Goal: Check status: Check status

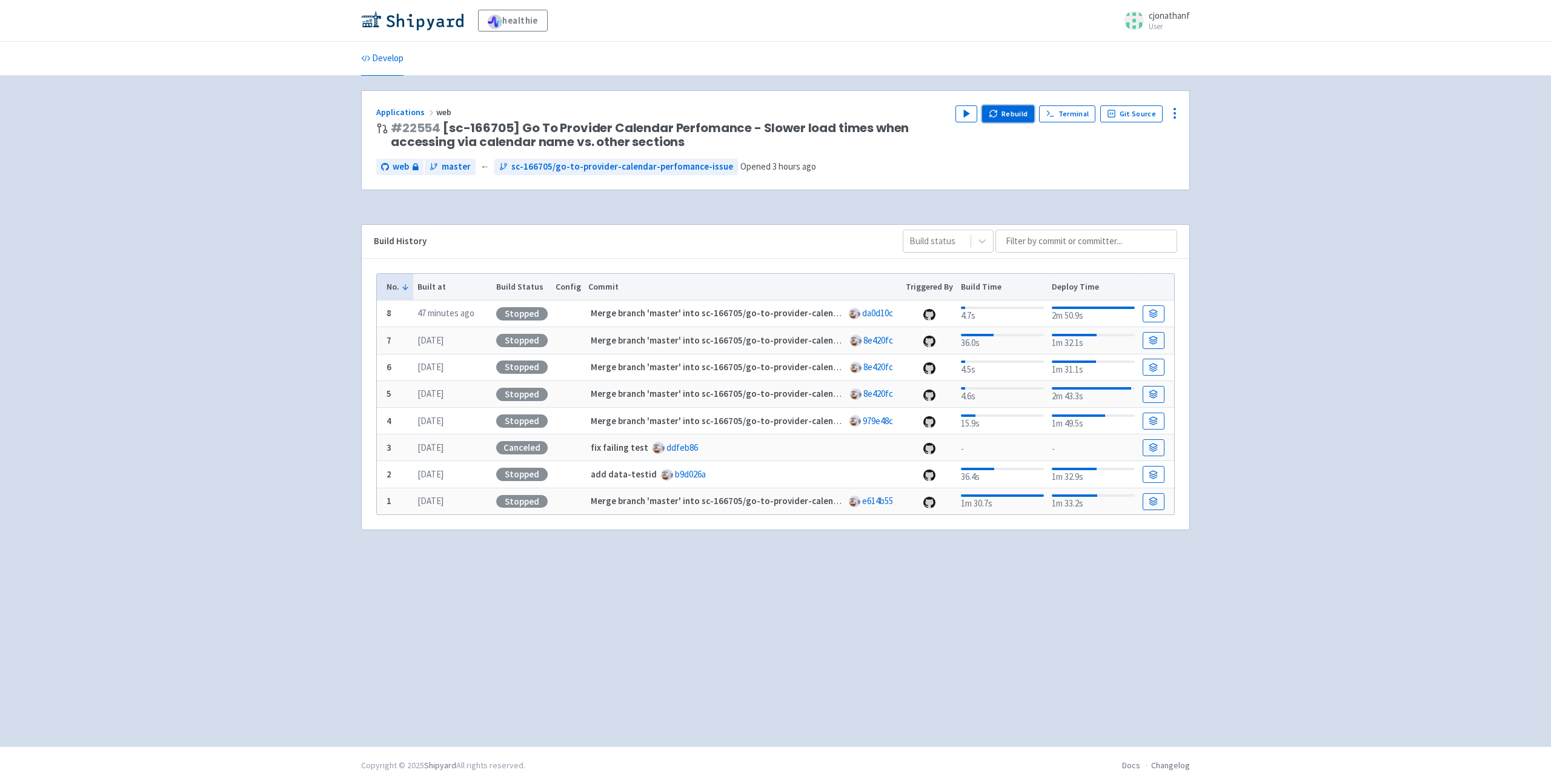
click at [1010, 119] on button "Rebuild" at bounding box center [1007, 114] width 52 height 17
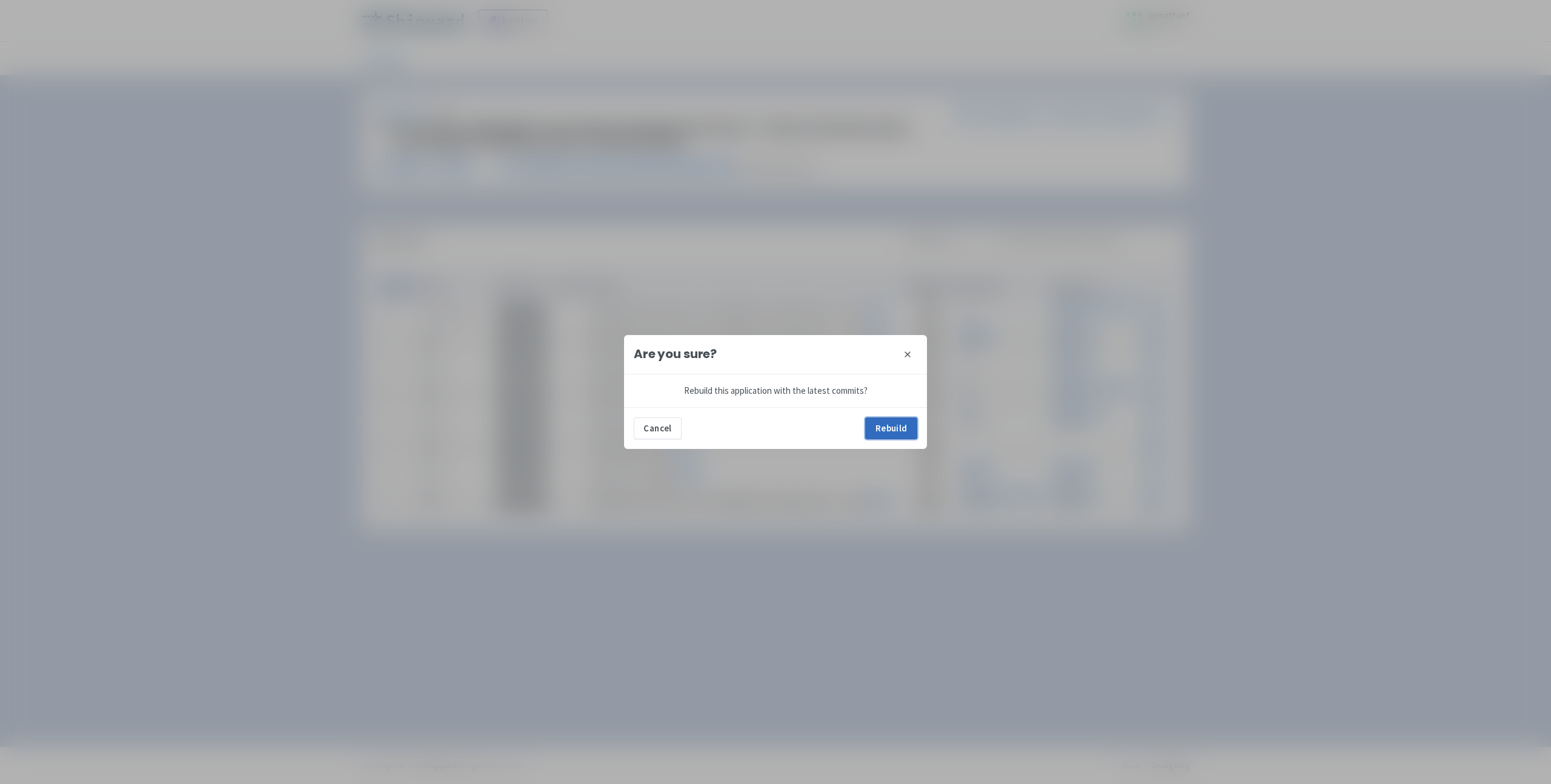
click at [868, 428] on button "Rebuild" at bounding box center [891, 428] width 52 height 22
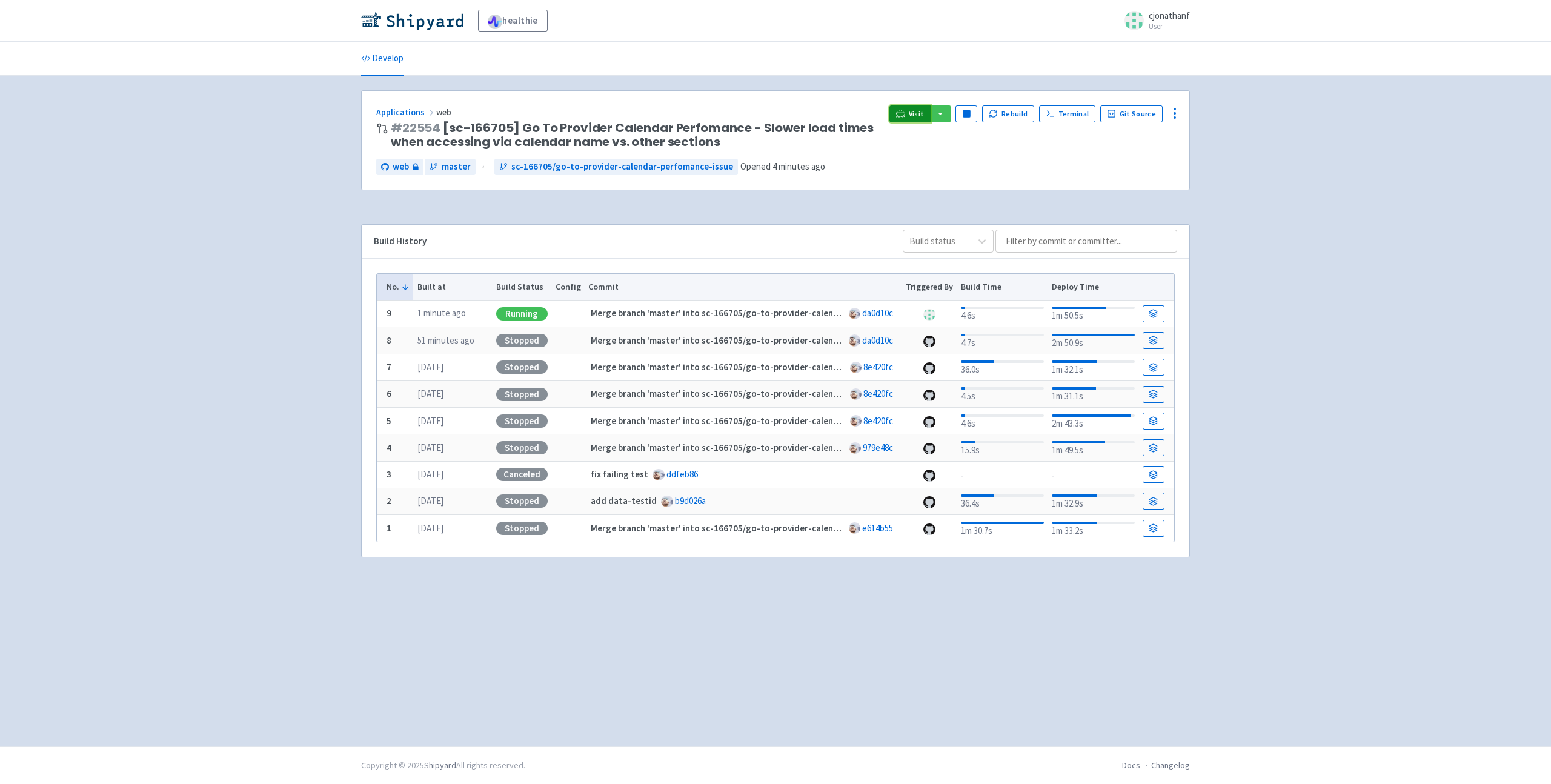
click at [924, 110] on span "Visit" at bounding box center [916, 113] width 16 height 10
